Goal: Task Accomplishment & Management: Use online tool/utility

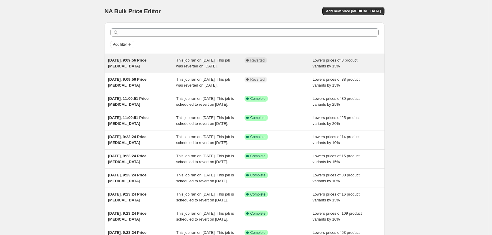
click at [222, 64] on span "This job ran on [DATE]. This job was reverted on [DATE]." at bounding box center [203, 63] width 54 height 10
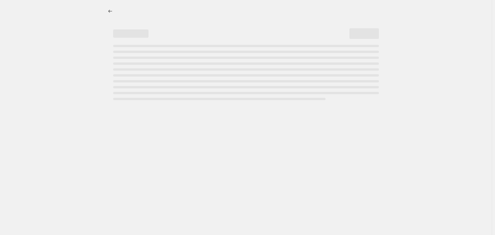
select select "percentage"
select select "vendor"
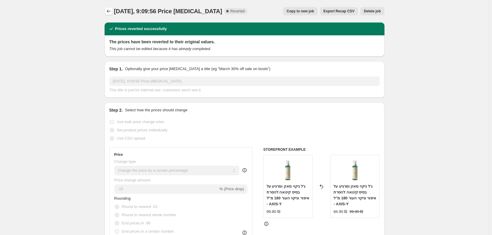
click at [110, 15] on button "Price change jobs" at bounding box center [109, 11] width 8 height 8
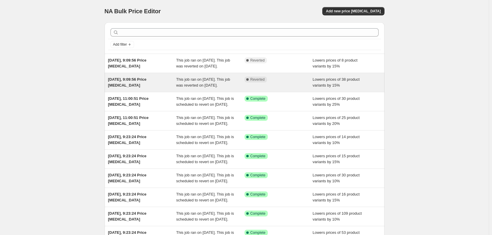
click at [169, 88] on div "[DATE], 9:09:56 Price [MEDICAL_DATA]" at bounding box center [142, 83] width 68 height 12
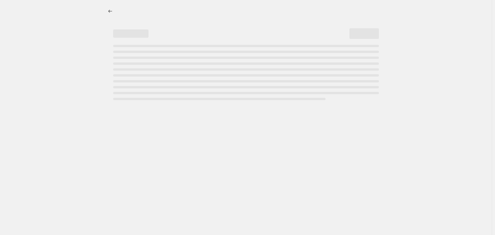
select select "percentage"
select select "vendor"
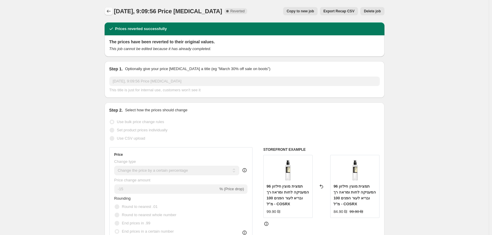
click at [113, 13] on button "Price change jobs" at bounding box center [109, 11] width 8 height 8
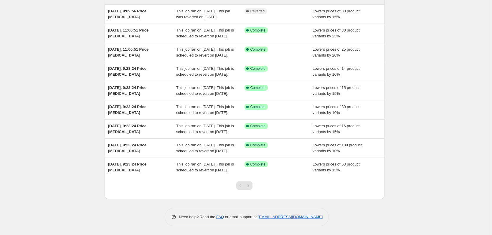
scroll to position [29, 0]
